Goal: Information Seeking & Learning: Learn about a topic

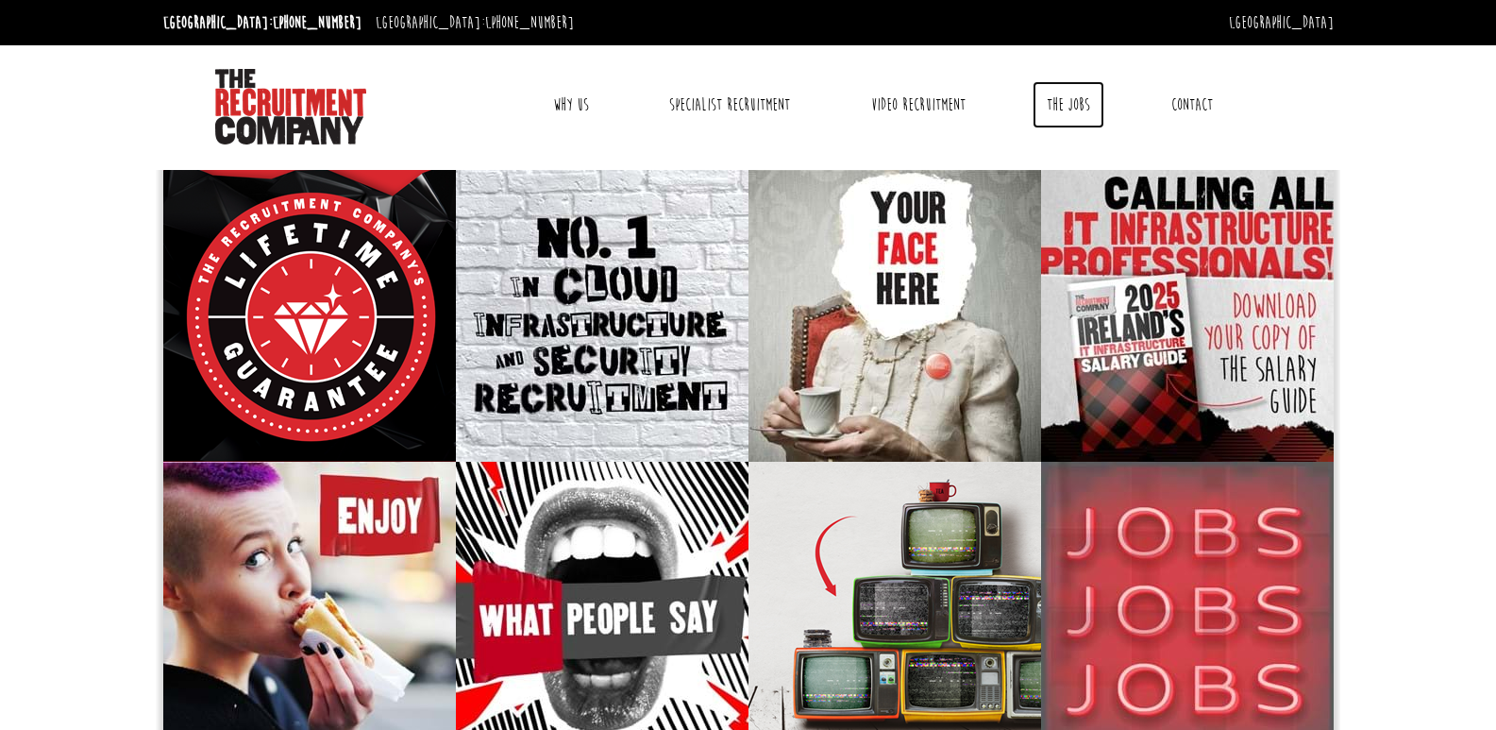
click at [1064, 110] on link "The Jobs" at bounding box center [1069, 104] width 72 height 47
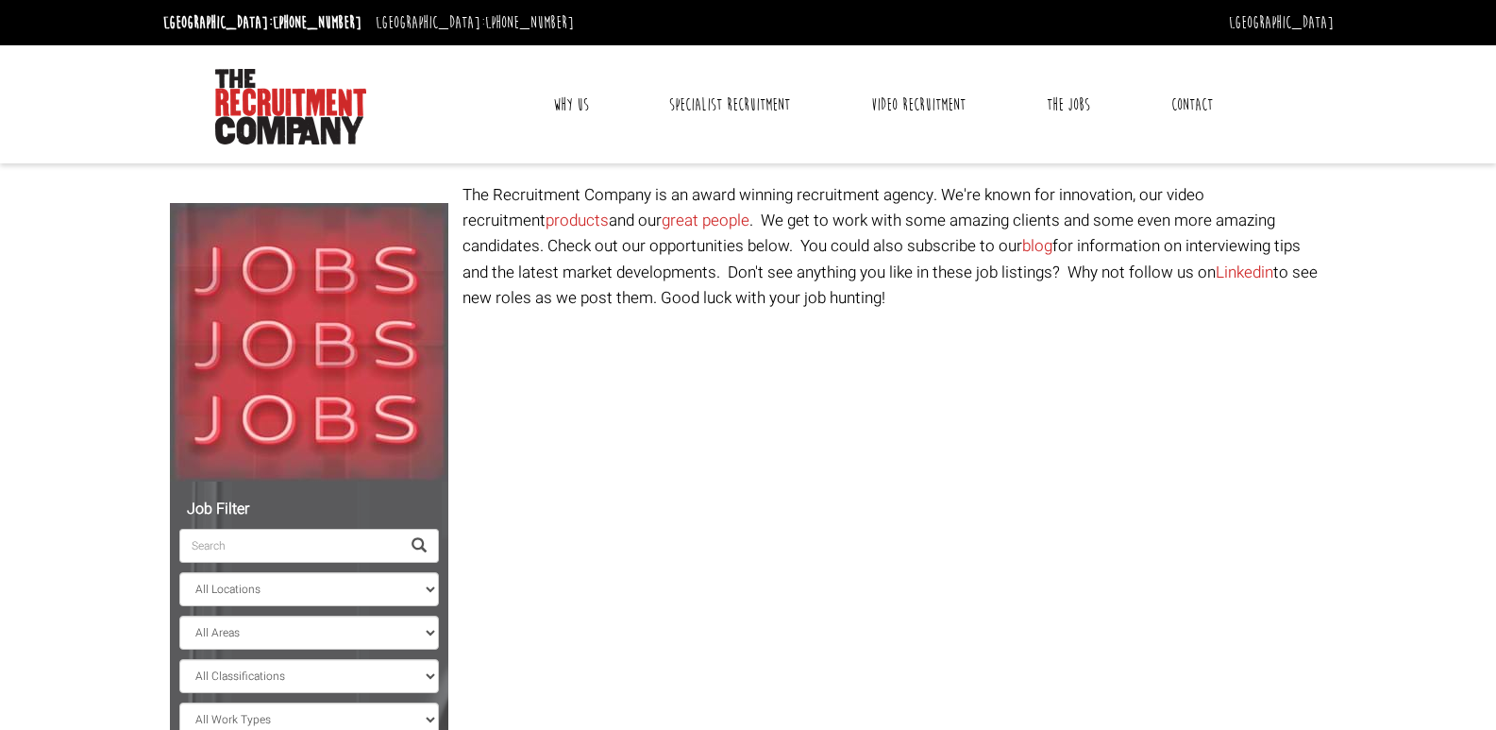
select select "Ireland"
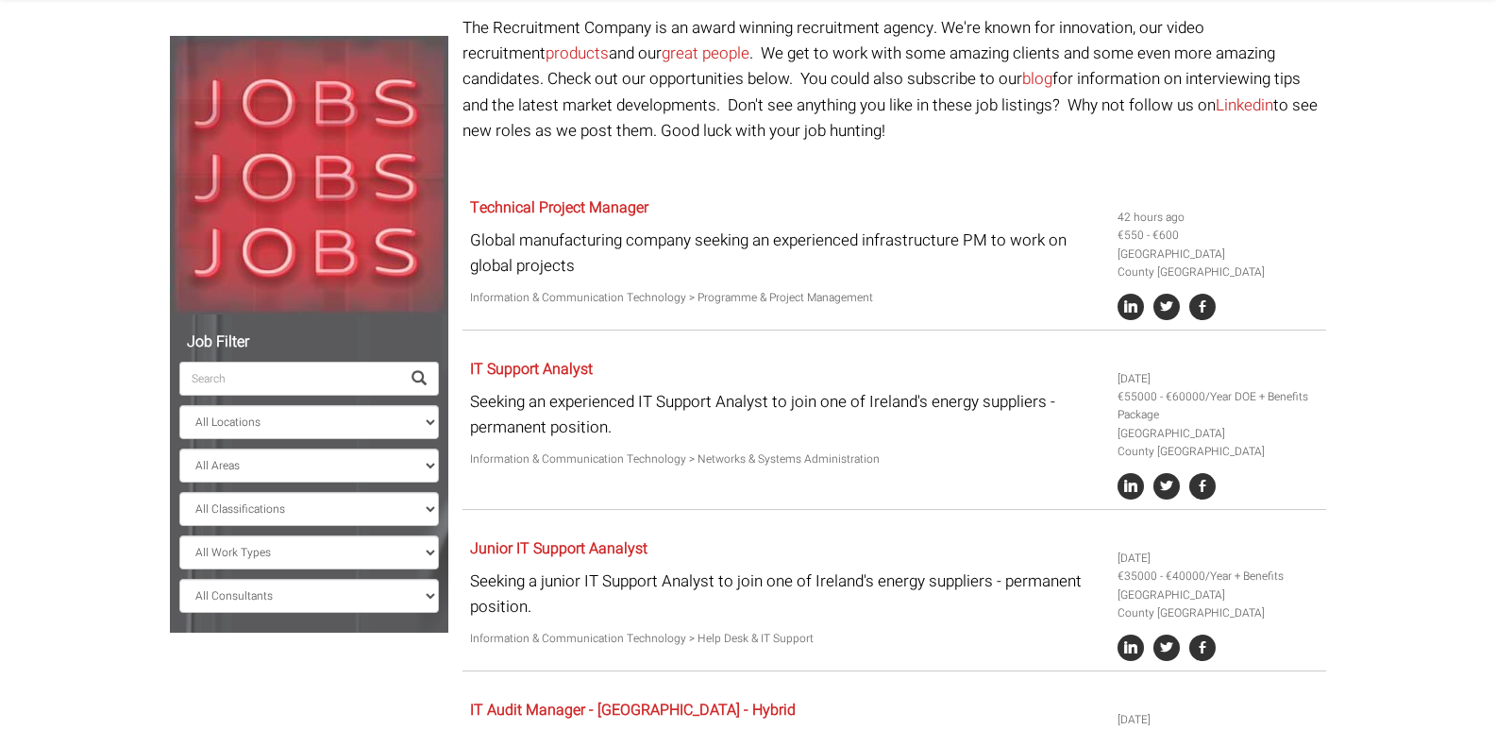
scroll to position [64, 0]
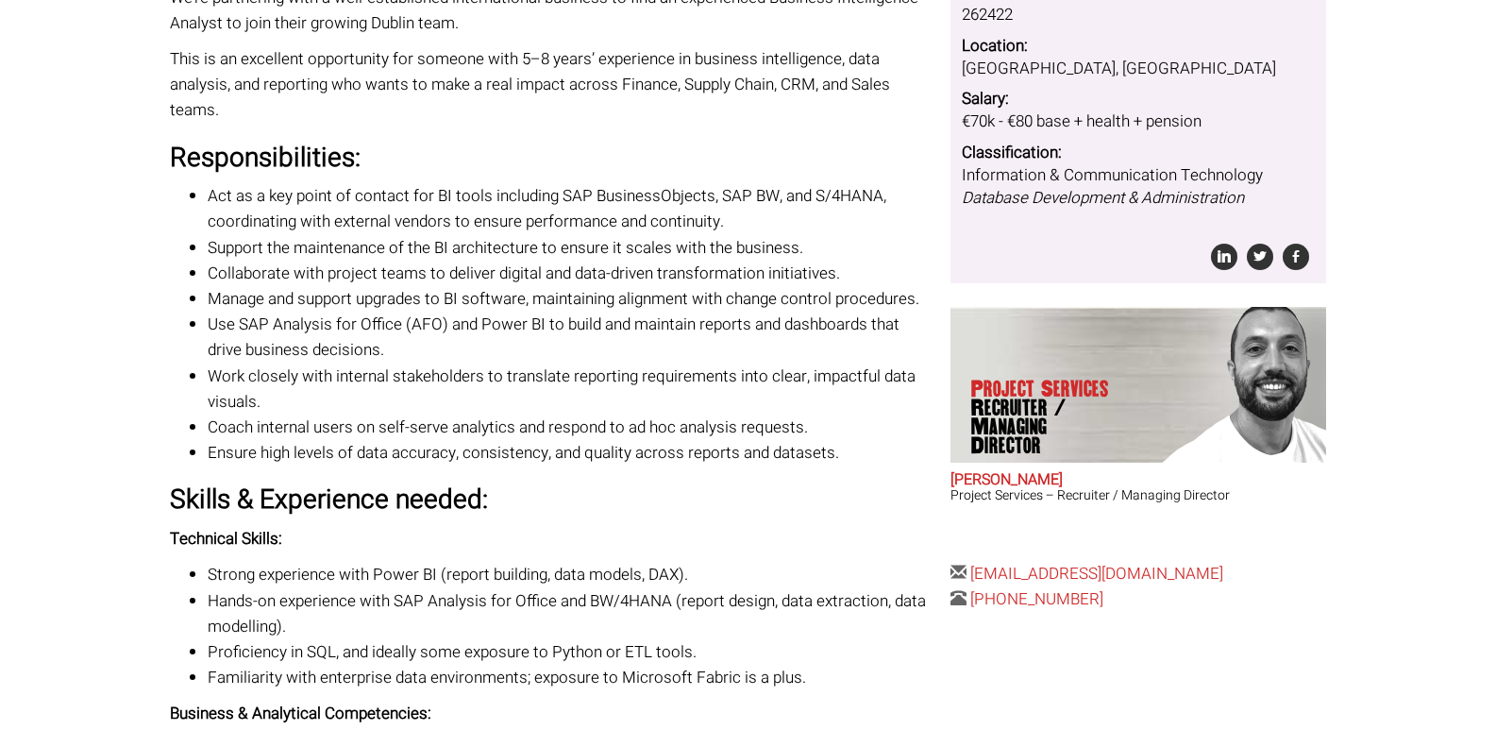
scroll to position [378, 0]
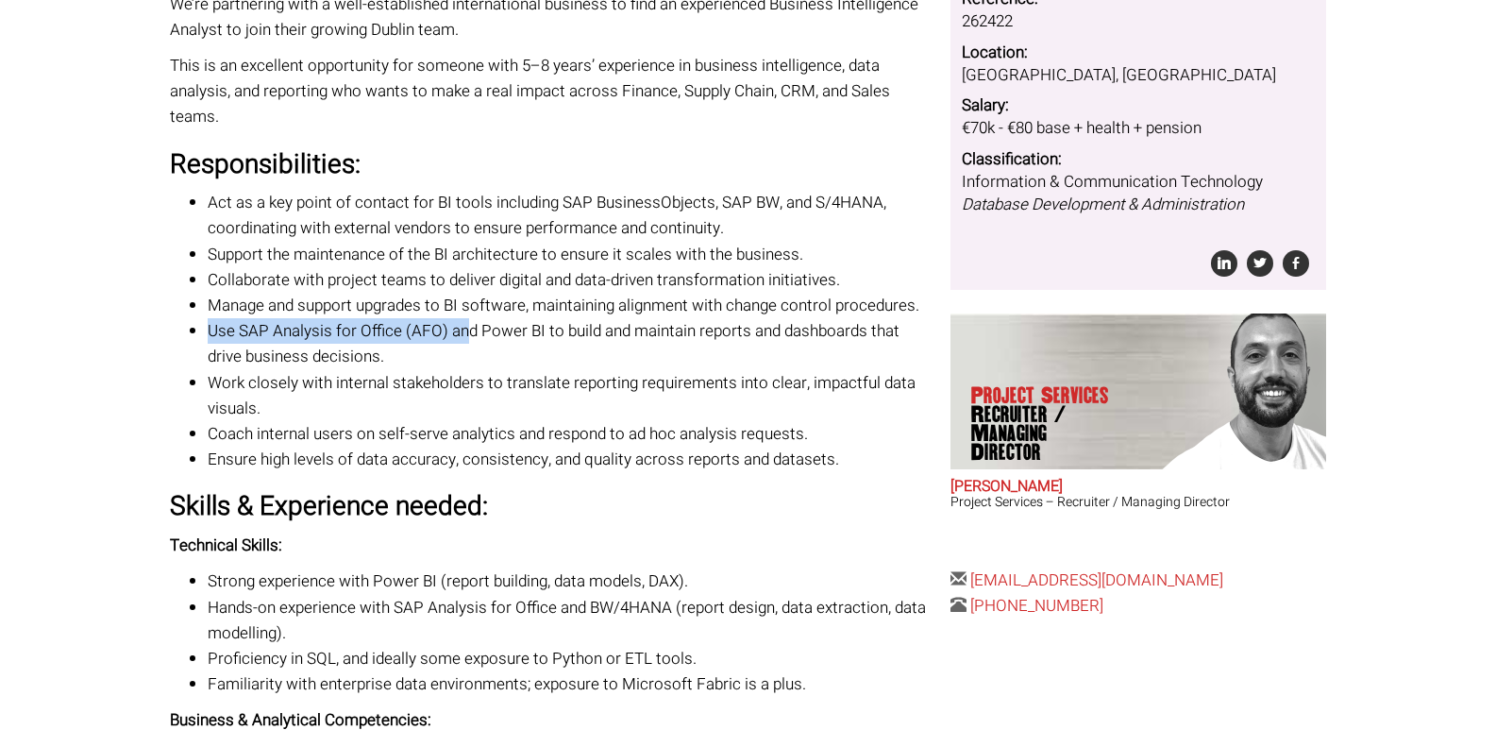
drag, startPoint x: 210, startPoint y: 328, endPoint x: 462, endPoint y: 319, distance: 251.2
click at [462, 319] on li "Use SAP Analysis for Office (AFO) and Power BI to build and maintain reports an…" at bounding box center [572, 343] width 729 height 51
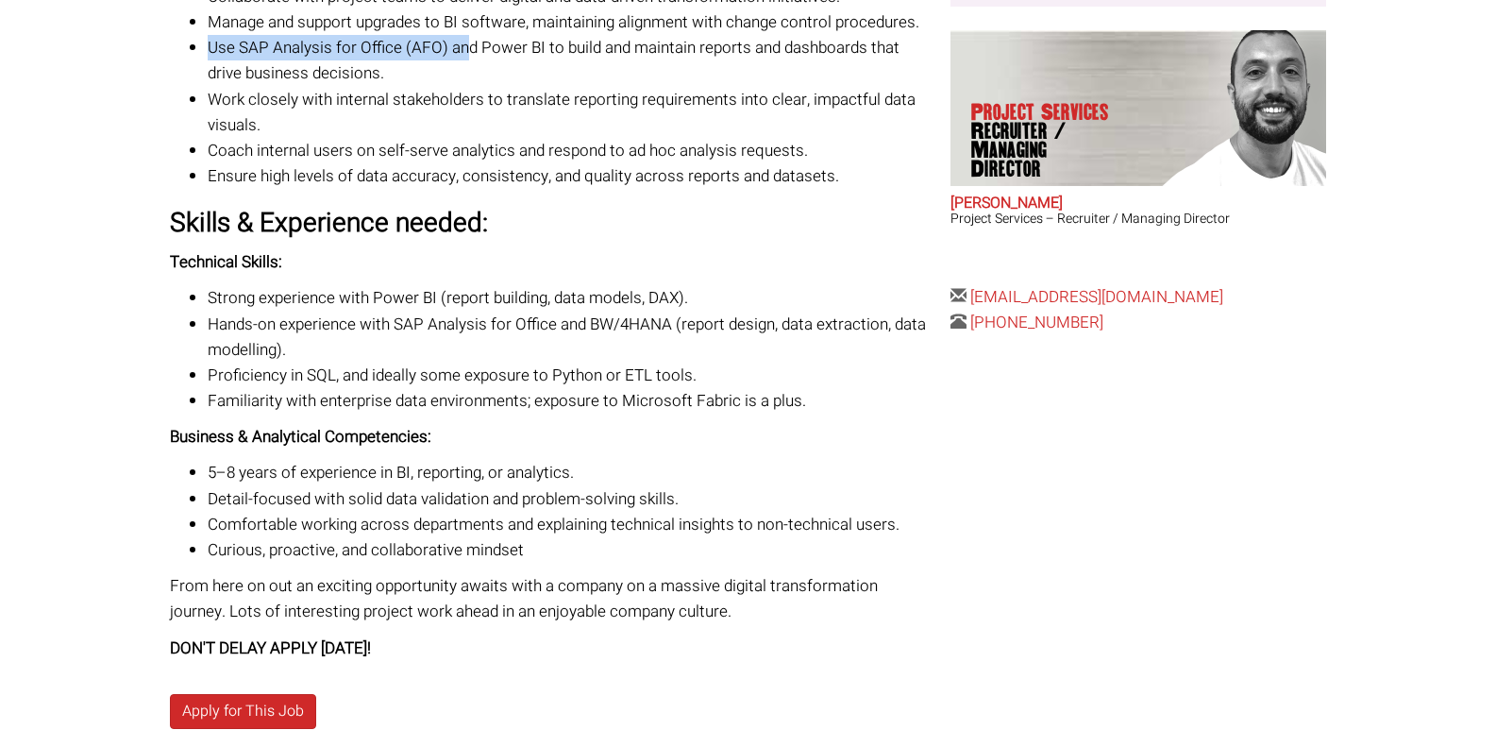
scroll to position [755, 0]
